Goal: Task Accomplishment & Management: Use online tool/utility

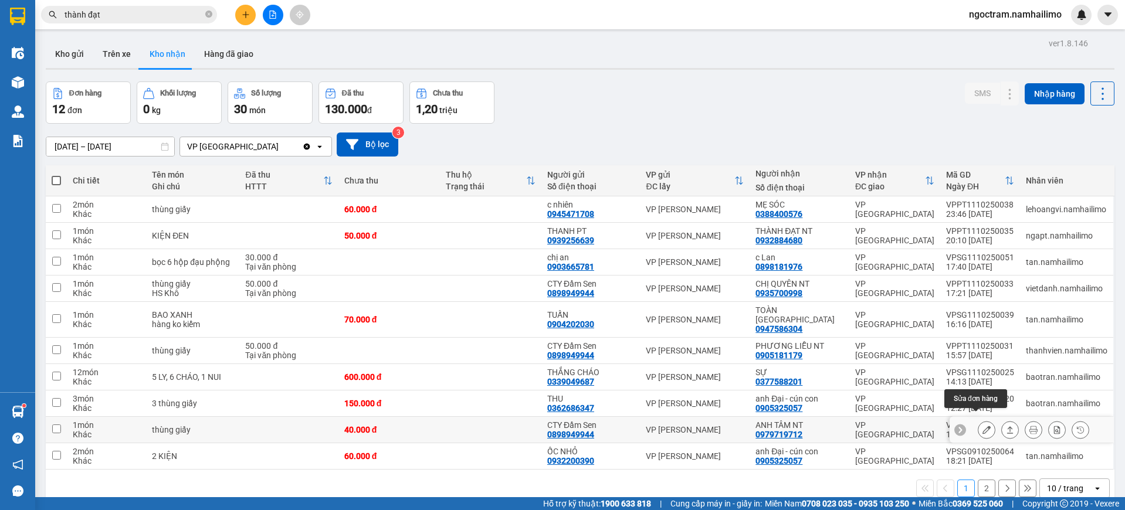
click at [983, 426] on icon at bounding box center [987, 430] width 8 height 8
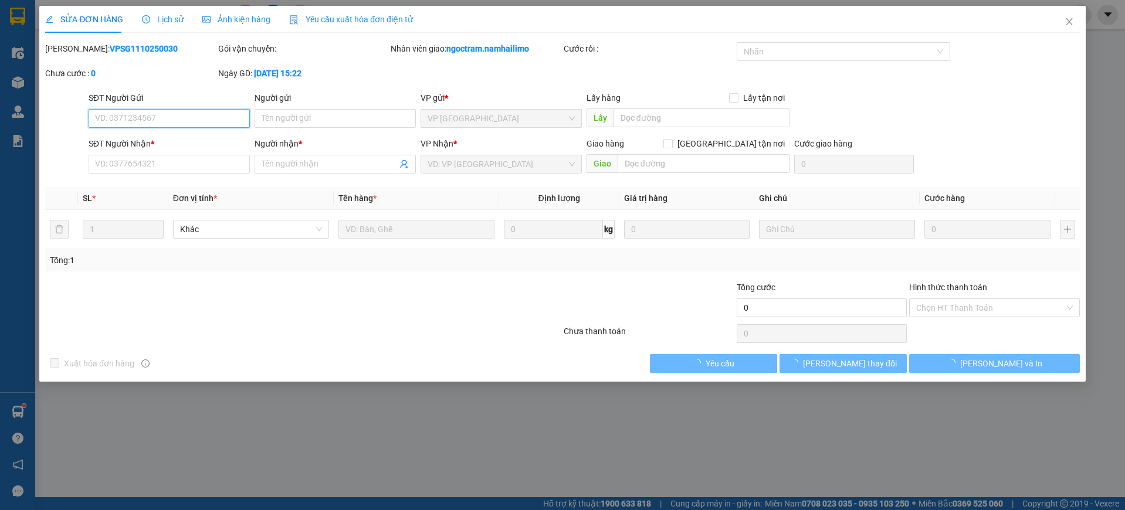
type input "0898949944"
type input "CTY Đầm Sen"
type input "0979719712"
type input "ANH TÂM NT"
type input "40.000"
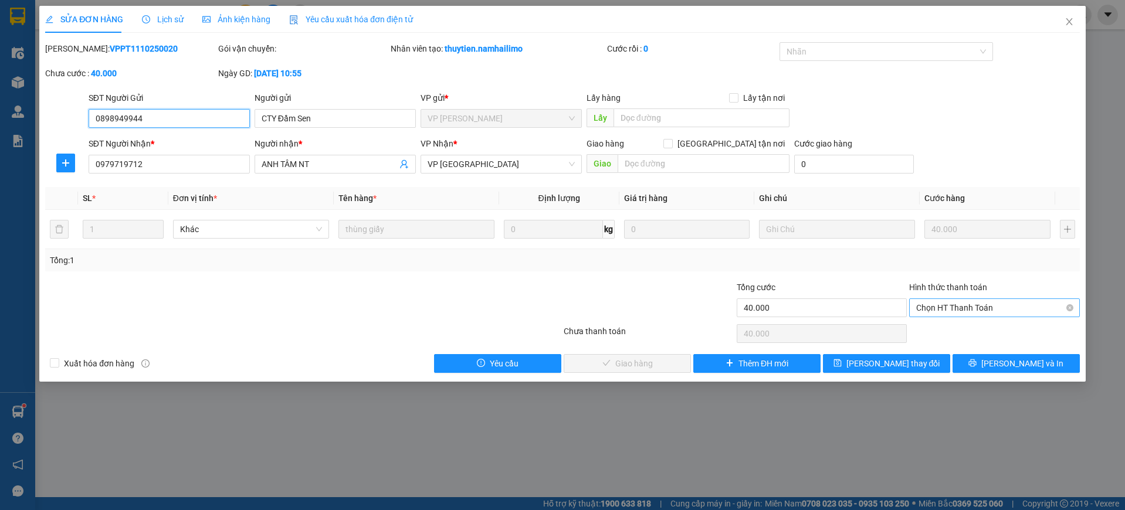
click at [1004, 309] on span "Chọn HT Thanh Toán" at bounding box center [994, 308] width 157 height 18
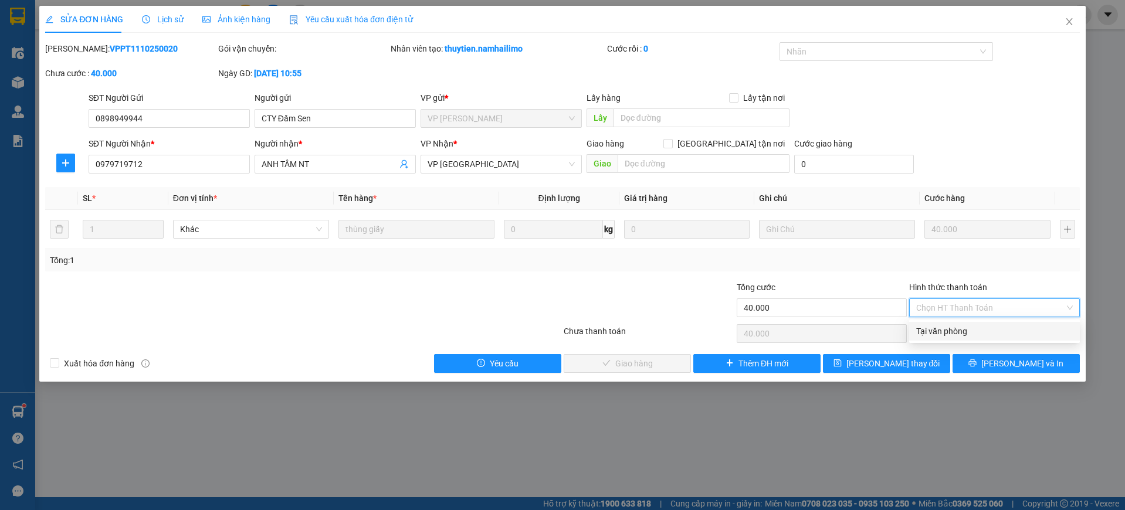
click at [1010, 333] on div "Tại văn phòng" at bounding box center [994, 331] width 157 height 13
type input "0"
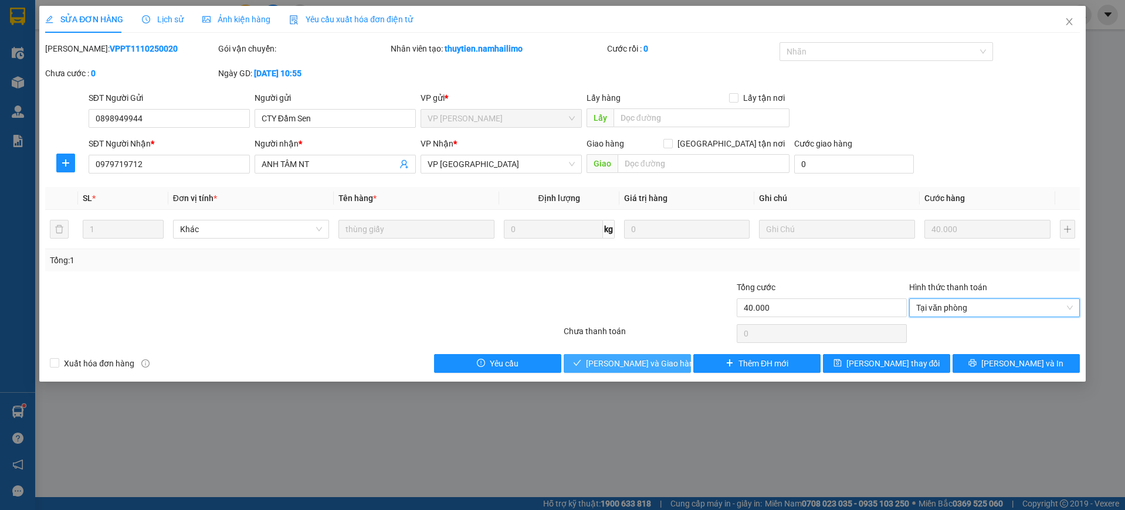
click at [640, 359] on span "[PERSON_NAME] và Giao hàng" at bounding box center [642, 363] width 113 height 13
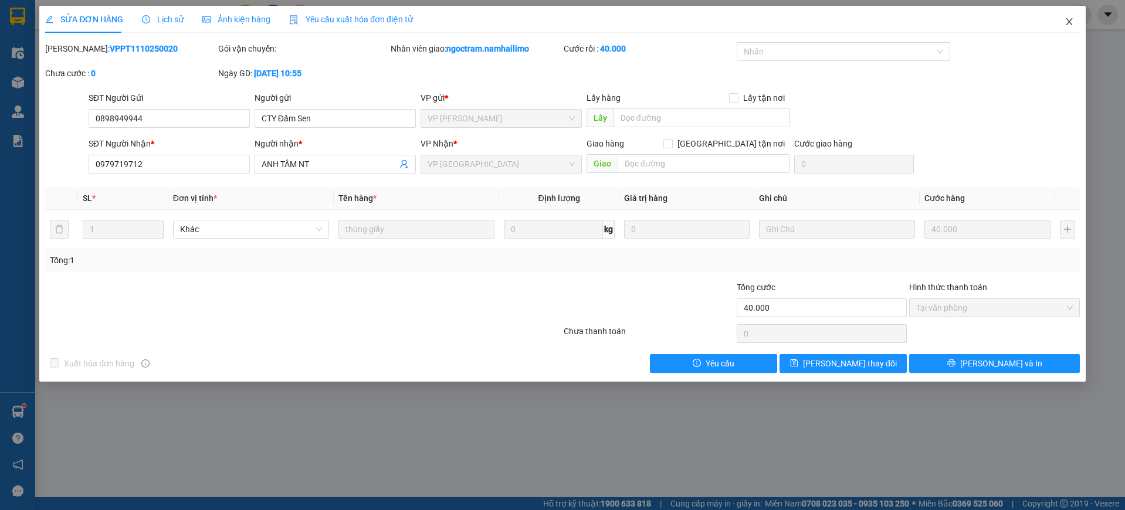
click at [1069, 23] on icon "close" at bounding box center [1069, 21] width 9 height 9
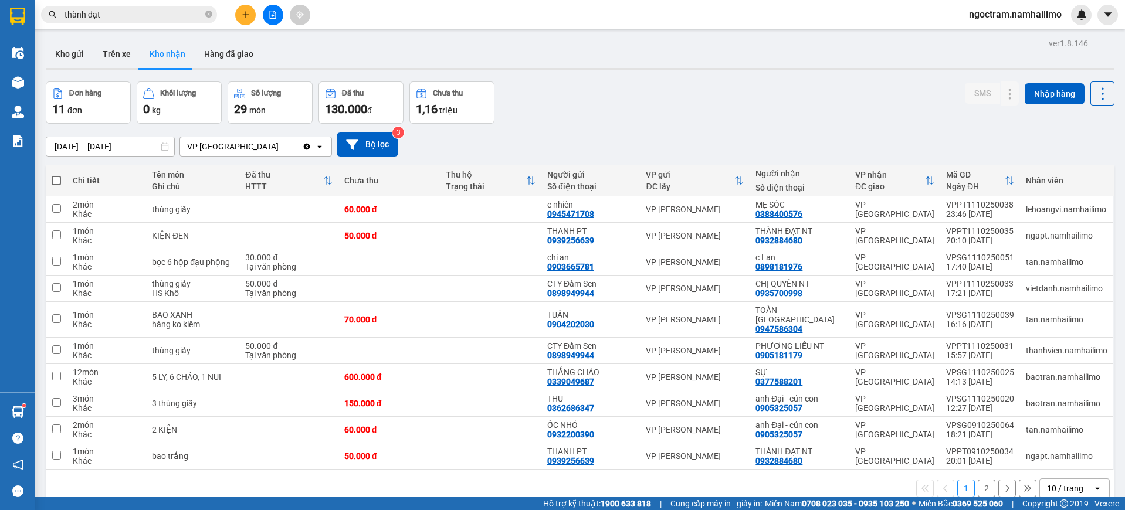
drag, startPoint x: 384, startPoint y: 35, endPoint x: 328, endPoint y: 40, distance: 56.6
click at [384, 36] on div "ver 1.8.146 Kho gửi Trên xe Kho nhận Hàng đã giao Đơn hàng 11 đơn Khối lượng 0 …" at bounding box center [580, 290] width 1078 height 510
